Goal: Check status: Check status

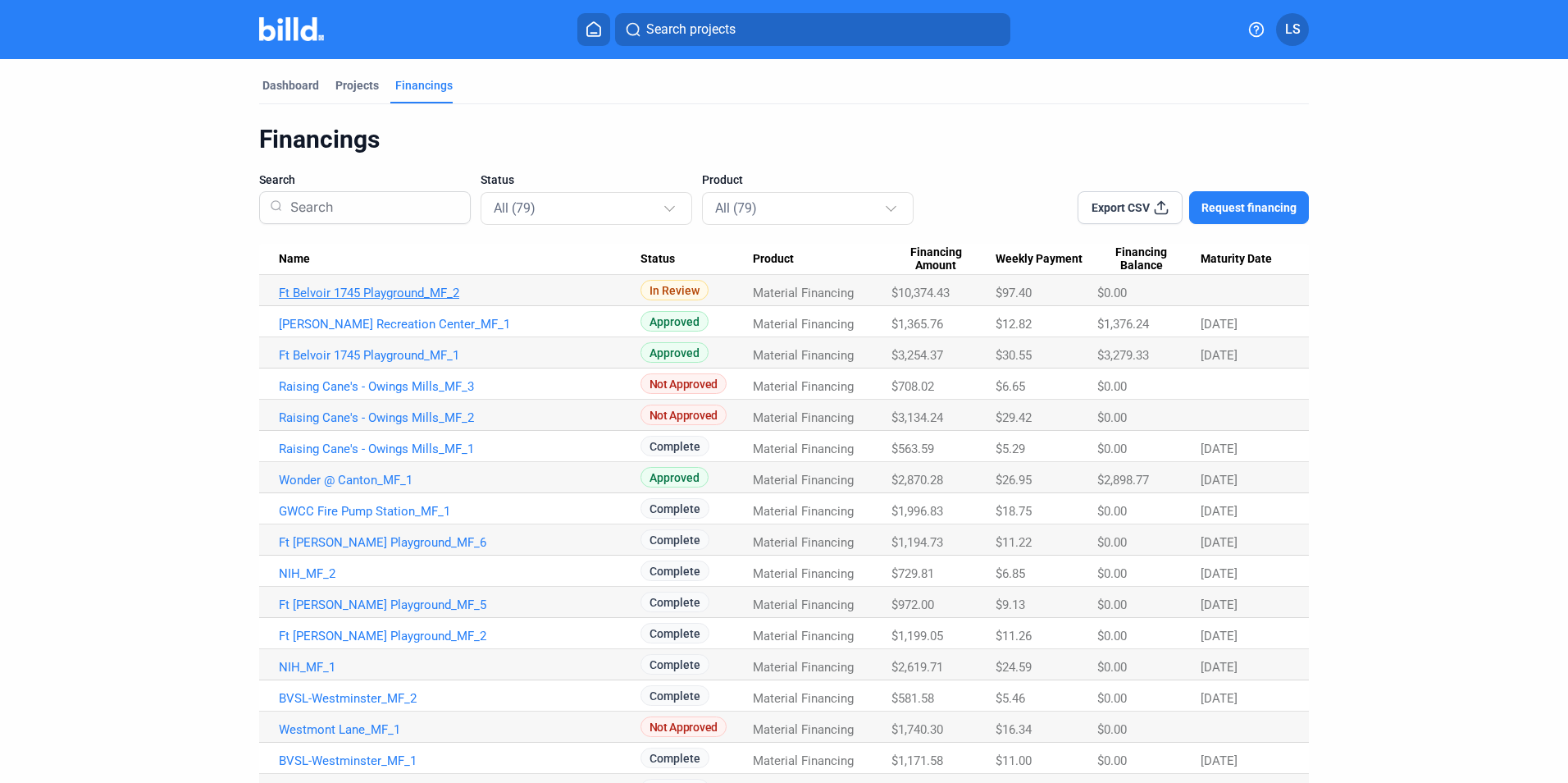
click at [360, 295] on link "Ft Belvoir 1745 Playground_MF_2" at bounding box center [459, 293] width 362 height 15
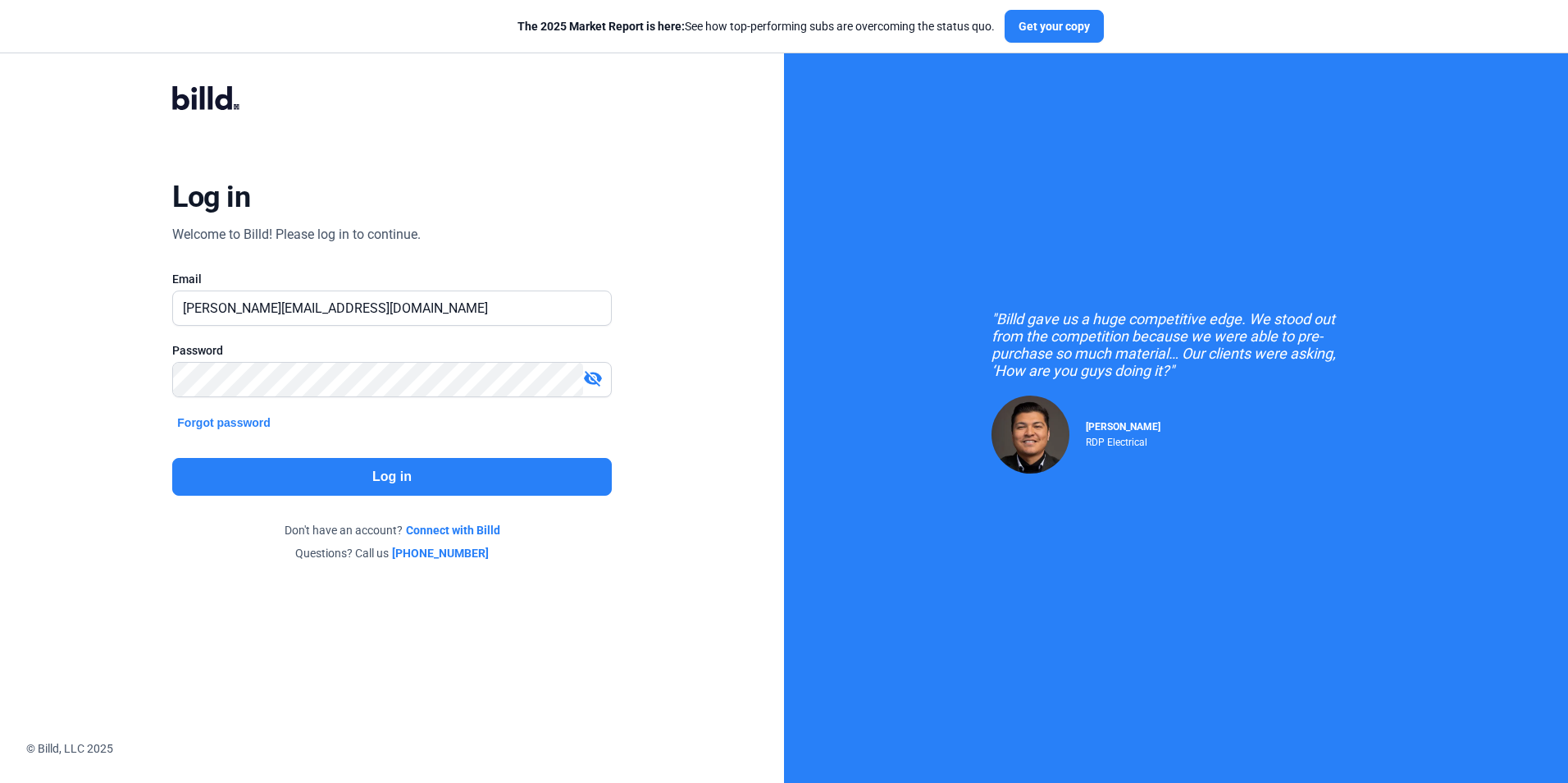
click at [489, 472] on button "Log in" at bounding box center [392, 476] width 439 height 38
